Goal: Information Seeking & Learning: Check status

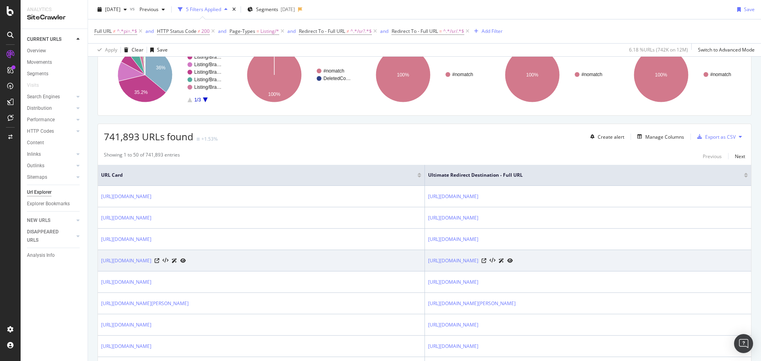
scroll to position [159, 0]
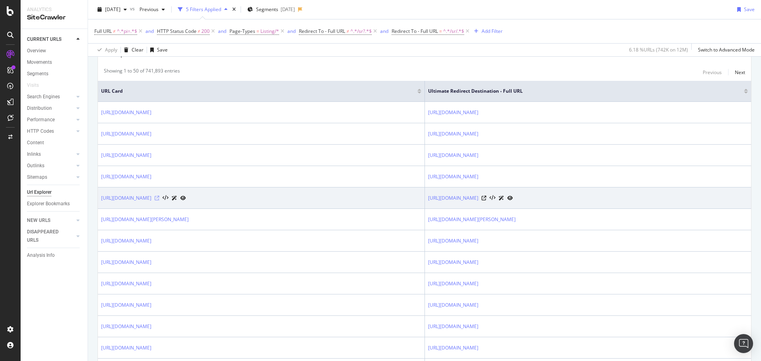
click at [159, 197] on icon at bounding box center [157, 198] width 5 height 5
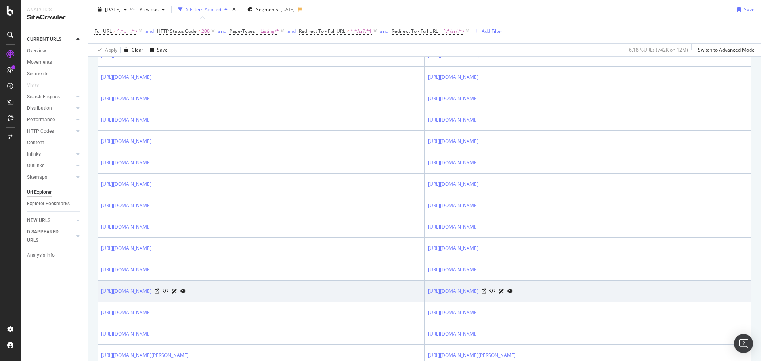
scroll to position [431, 0]
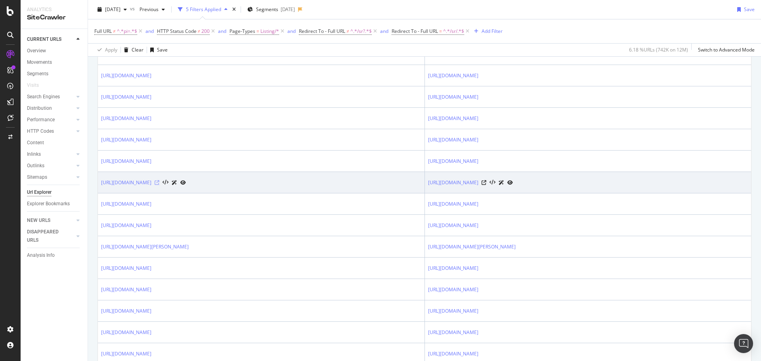
click at [159, 182] on icon at bounding box center [157, 182] width 5 height 5
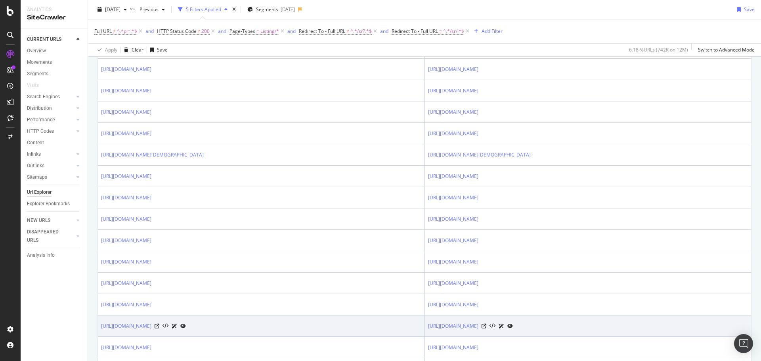
scroll to position [828, 0]
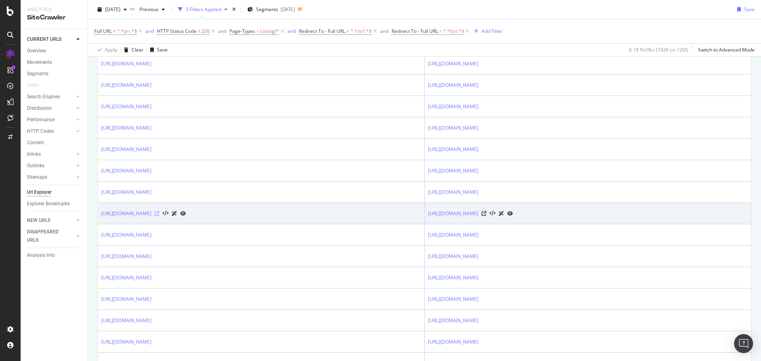
click at [159, 213] on icon at bounding box center [157, 213] width 5 height 5
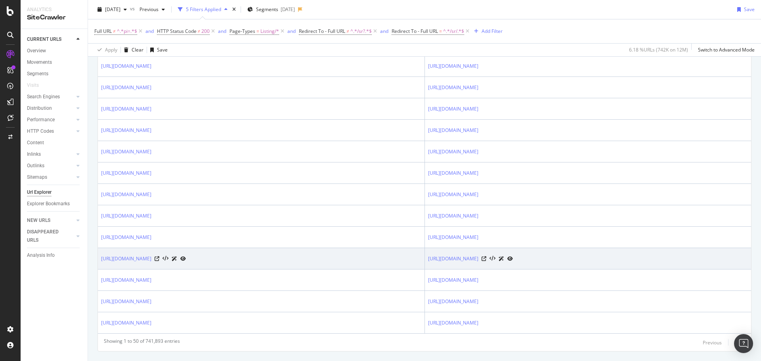
scroll to position [1016, 0]
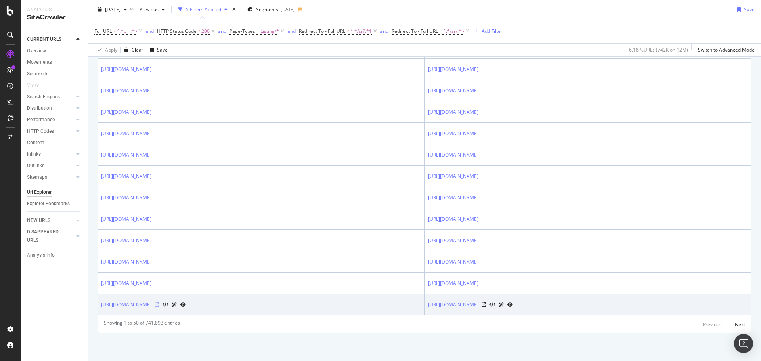
click at [159, 307] on icon at bounding box center [157, 305] width 5 height 5
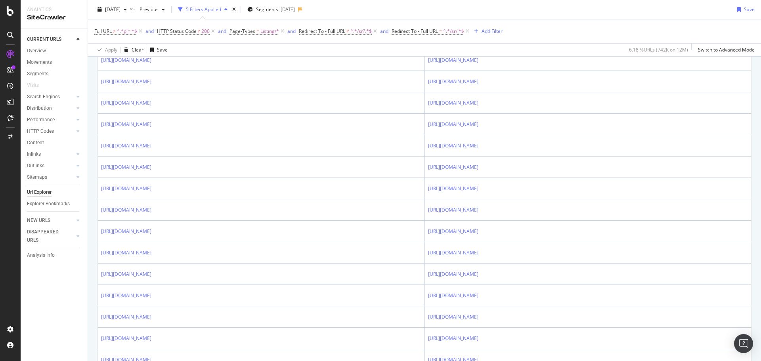
scroll to position [751, 0]
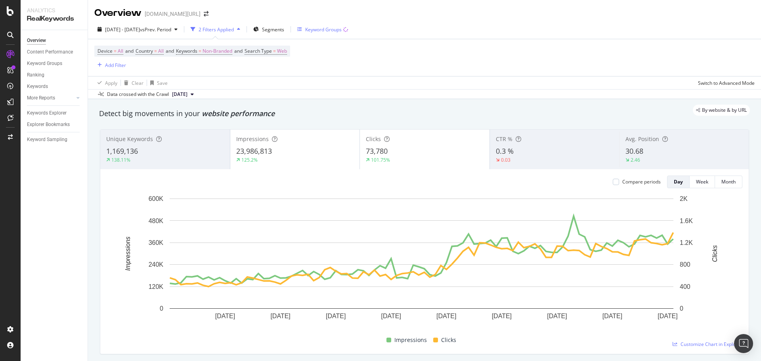
click at [302, 30] on icon "button" at bounding box center [299, 29] width 5 height 5
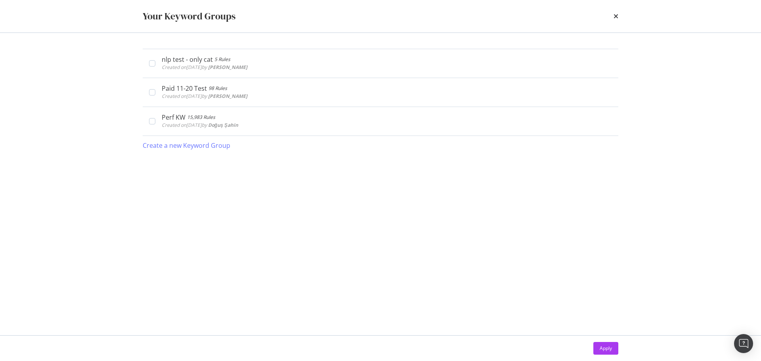
click at [614, 12] on div "times" at bounding box center [616, 16] width 5 height 13
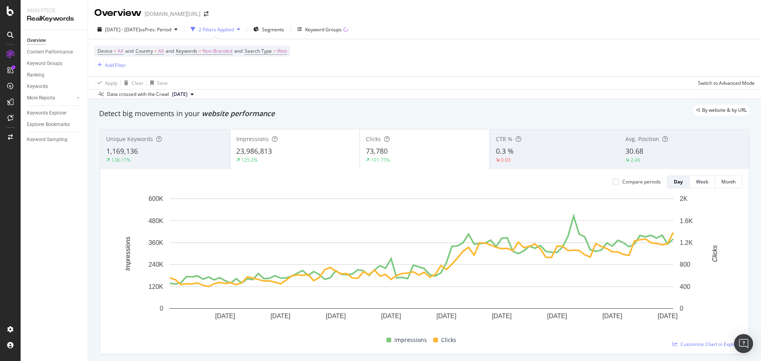
click at [506, 30] on div "2025 May. 11th - Aug. 10th vs Prev. Period 2 Filters Applied Segments Keyword G…" at bounding box center [424, 31] width 673 height 16
click at [284, 31] on span "Segments" at bounding box center [273, 29] width 22 height 7
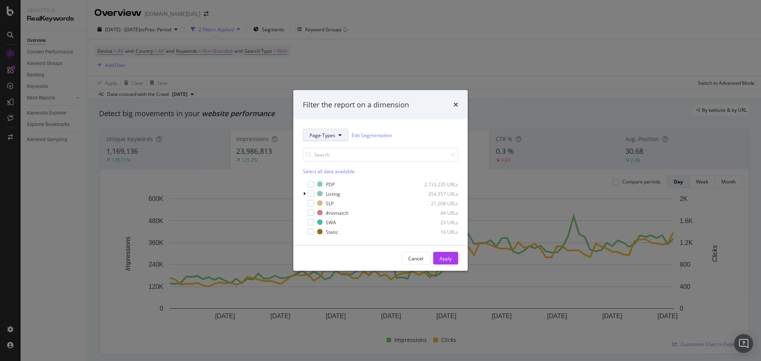
click at [322, 137] on span "Page-Types" at bounding box center [323, 135] width 26 height 7
click at [431, 29] on div "Filter the report on a dimension Page-Types Edit Segmentation Select all data a…" at bounding box center [380, 180] width 761 height 361
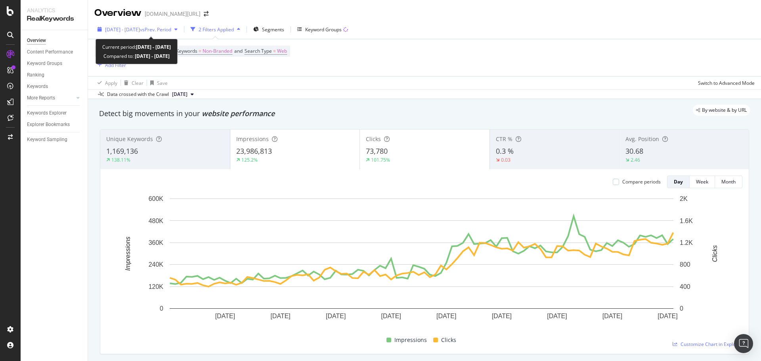
click at [171, 32] on span "vs Prev. Period" at bounding box center [155, 29] width 31 height 7
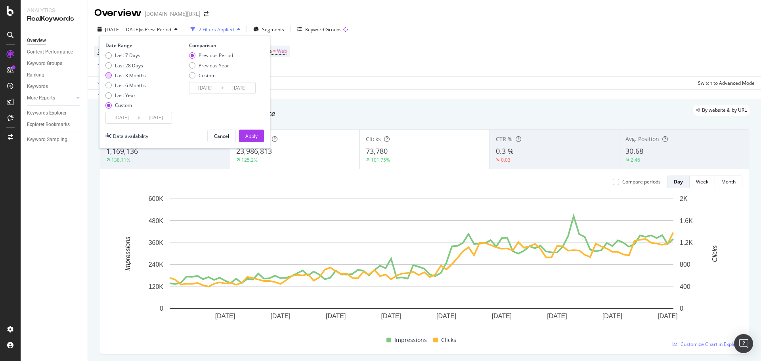
click at [129, 80] on div "Last 7 Days Last 28 Days Last 3 Months Last 6 Months Last Year Custom" at bounding box center [125, 82] width 40 height 60
click at [129, 76] on div "Last 3 Months" at bounding box center [130, 75] width 31 height 7
type input "2025/06/18"
type input "2025/09/17"
type input "2025/03/18"
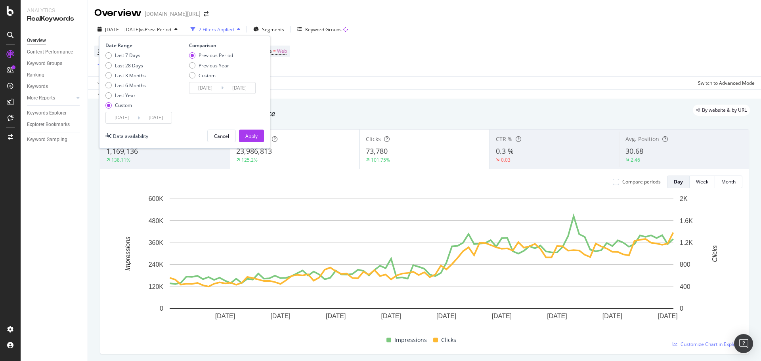
type input "2025/06/17"
click at [248, 134] on div "Apply" at bounding box center [251, 136] width 12 height 7
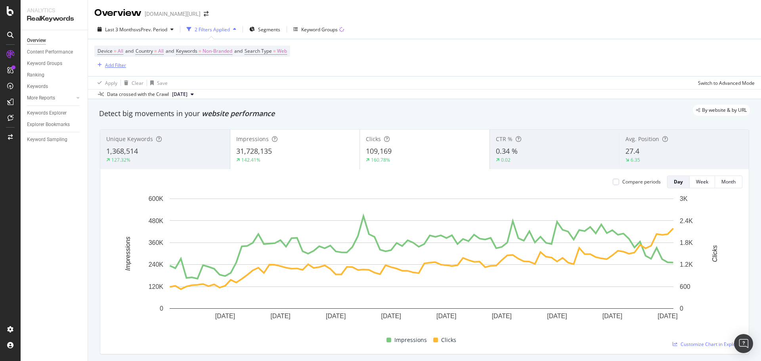
click at [123, 60] on button "Add Filter" at bounding box center [110, 65] width 32 height 10
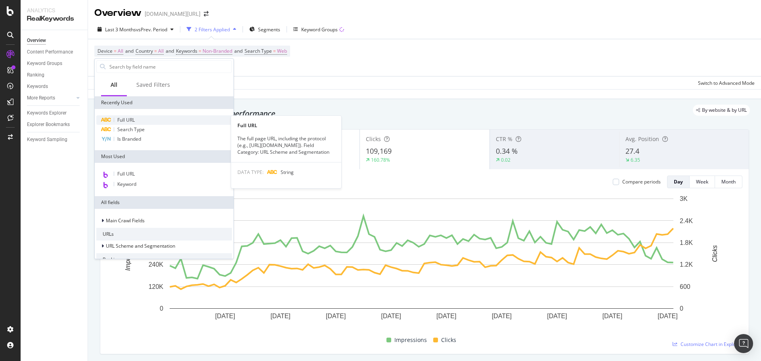
click at [131, 117] on span "Full URL" at bounding box center [125, 120] width 17 height 7
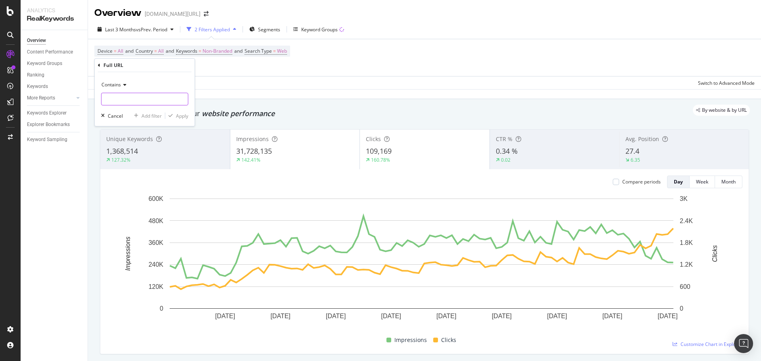
click at [144, 102] on input "text" at bounding box center [145, 99] width 86 height 13
paste input "https://www.trendyol.com/ro"
type input "https://www.trendyol.com/ro"
click at [111, 88] on div "Contains" at bounding box center [144, 85] width 87 height 13
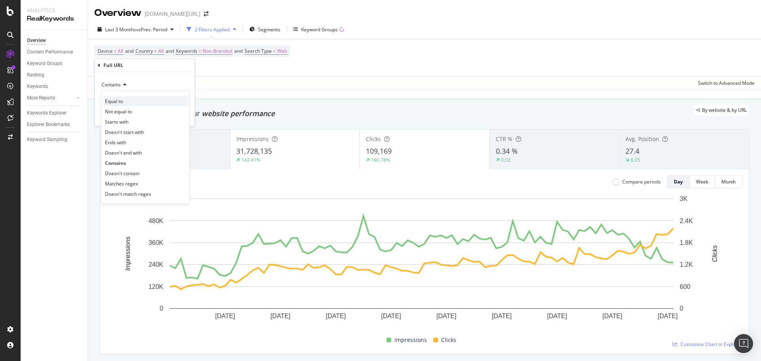
click at [118, 102] on span "Equal to" at bounding box center [114, 101] width 18 height 7
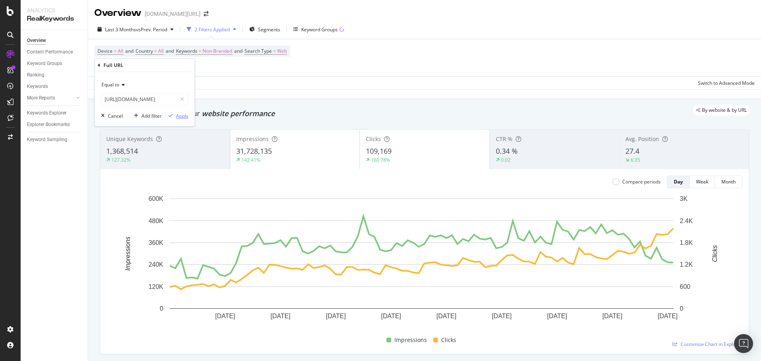
click at [186, 115] on div "Apply" at bounding box center [182, 116] width 12 height 7
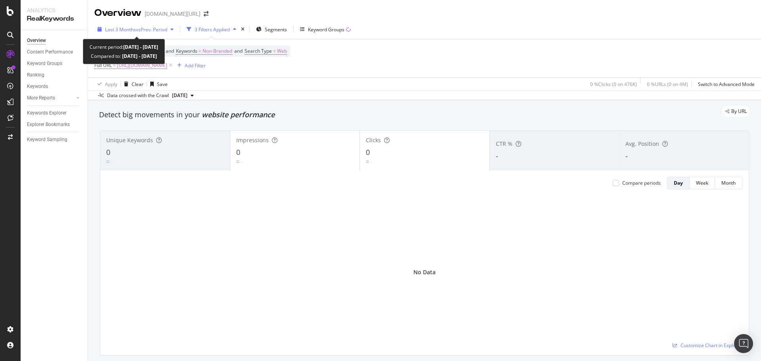
click at [134, 31] on span "Last 3 Months" at bounding box center [120, 29] width 31 height 7
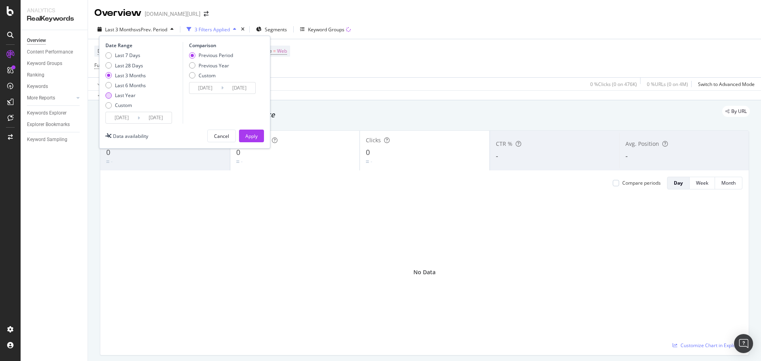
click at [131, 95] on div "Last Year" at bounding box center [125, 95] width 21 height 7
type input "2024/09/18"
type input "2023/09/19"
type input "2024/09/17"
click at [253, 136] on div "Apply" at bounding box center [251, 136] width 12 height 7
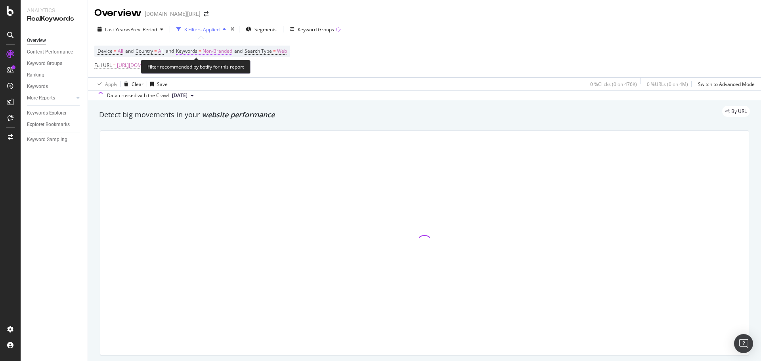
click at [231, 50] on span "Non-Branded" at bounding box center [218, 51] width 30 height 11
click at [365, 50] on div "Device = All and Country = All and Keywords = Non-Branded and Search Type = Web…" at bounding box center [424, 58] width 661 height 38
click at [204, 55] on span "Device = All and Country = All and Keywords = Non-Branded and Search Type = Web" at bounding box center [193, 51] width 190 height 11
click at [211, 58] on div "Device = All and Country = All and Keywords = Non-Branded and Search Type = Web…" at bounding box center [192, 58] width 196 height 25
click at [213, 54] on span "Non-Branded" at bounding box center [218, 51] width 30 height 11
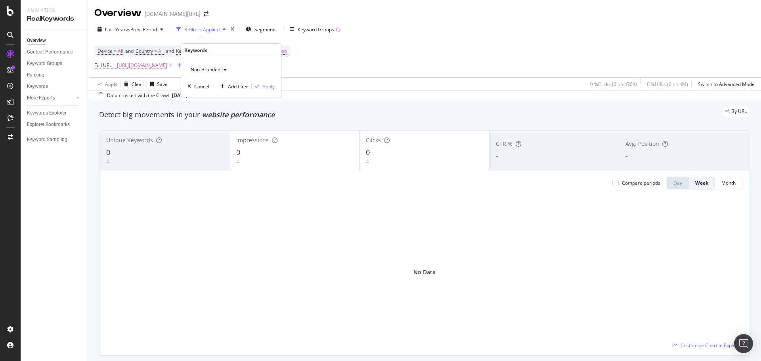
click at [209, 73] on span "Non-Branded" at bounding box center [204, 69] width 33 height 7
click at [218, 128] on span "All" at bounding box center [234, 131] width 81 height 7
click at [267, 87] on div "Apply" at bounding box center [269, 86] width 12 height 7
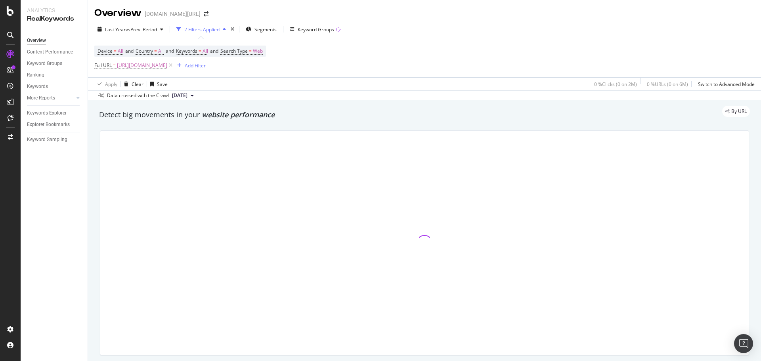
click at [427, 46] on div "Device = All and Country = All and Keywords = All and Search Type = Web Full UR…" at bounding box center [424, 58] width 661 height 38
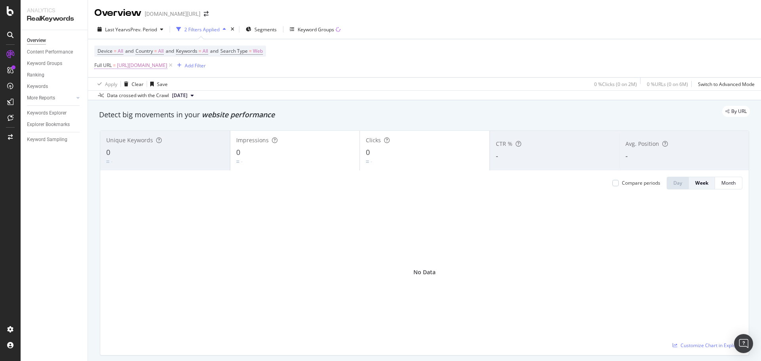
click at [123, 65] on span "https://www.trendyol.com/ro" at bounding box center [142, 65] width 50 height 11
click at [155, 101] on input "https://www.trendyol.com/ro" at bounding box center [139, 98] width 75 height 13
click at [173, 100] on input "https://www.trendyol.com/ro" at bounding box center [139, 98] width 75 height 13
type input "https://www.trendyol.com/ro/"
click at [185, 118] on div "Apply" at bounding box center [182, 115] width 12 height 7
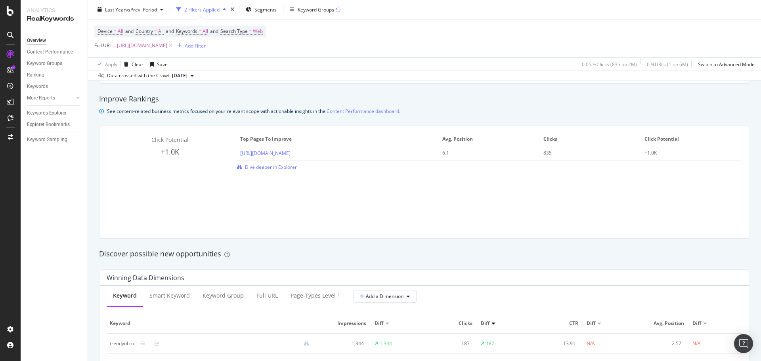
scroll to position [528, 0]
